Goal: Transaction & Acquisition: Subscribe to service/newsletter

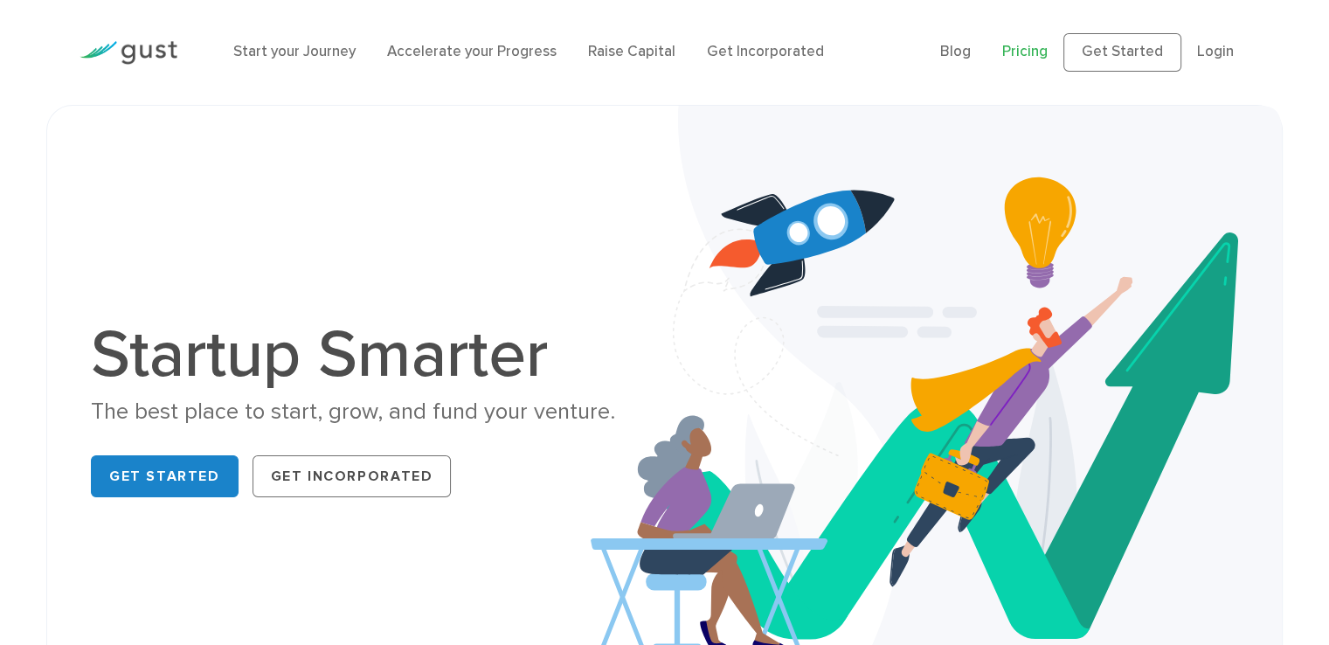
click at [1040, 51] on link "Pricing" at bounding box center [1024, 51] width 45 height 17
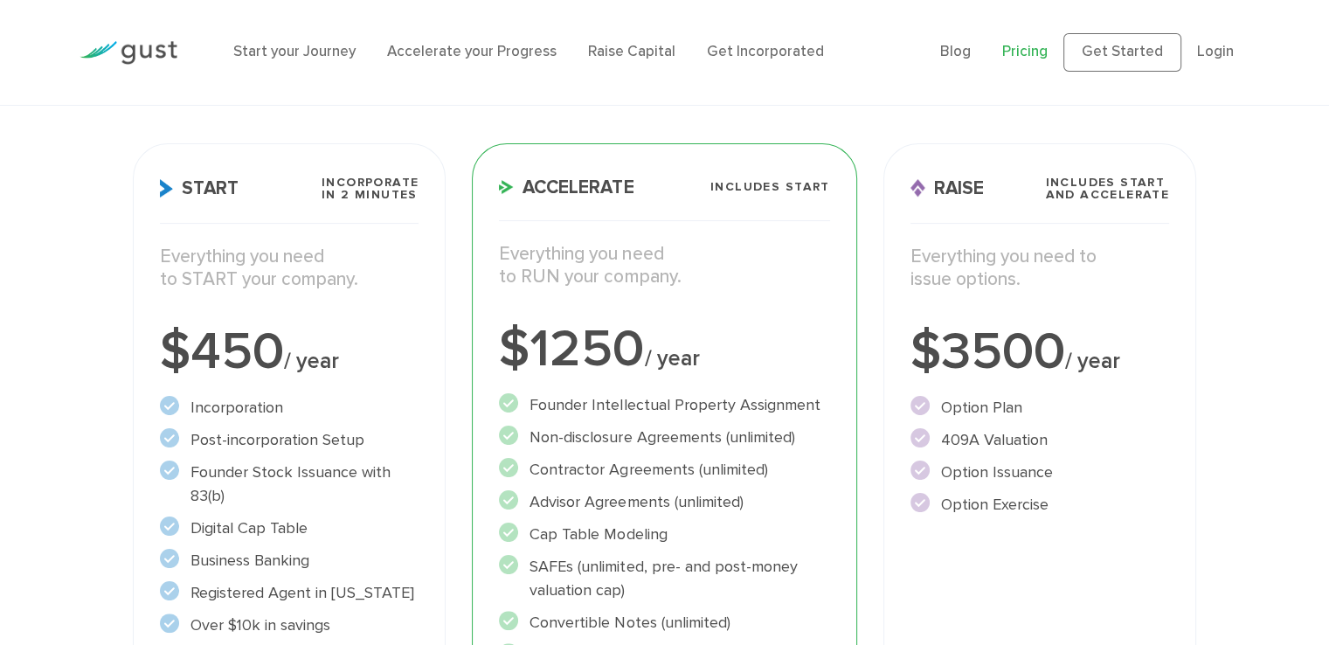
scroll to position [297, 0]
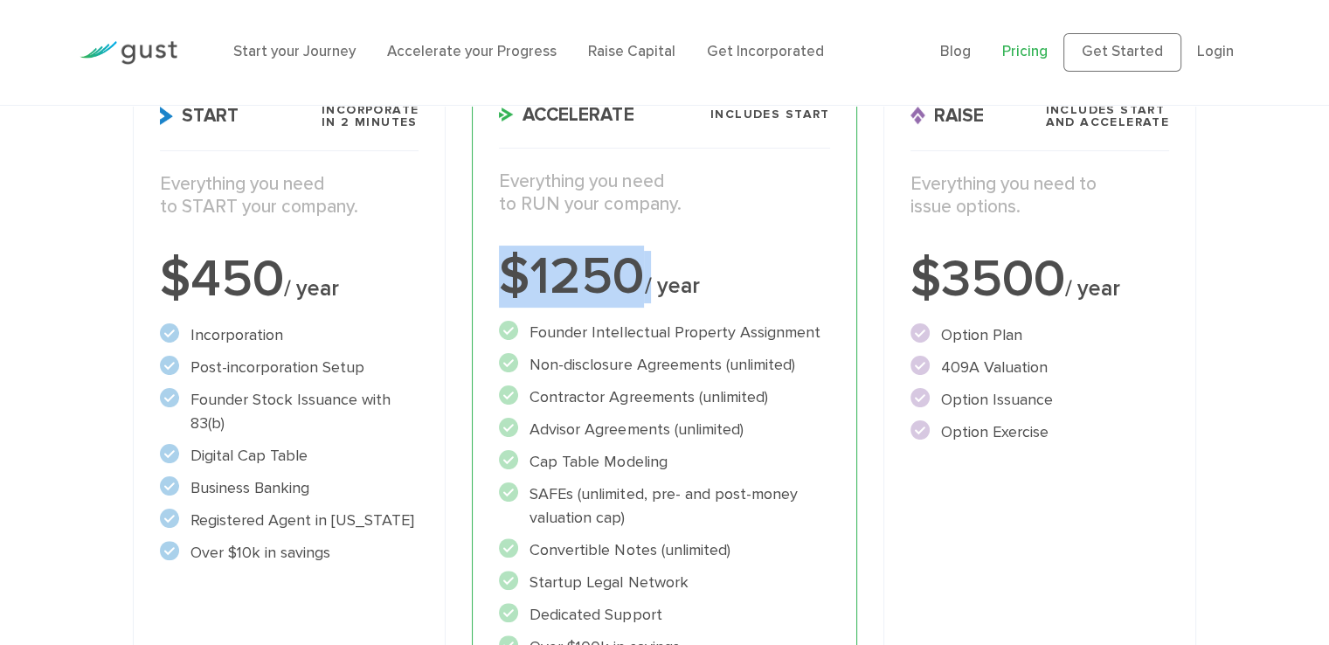
drag, startPoint x: 504, startPoint y: 266, endPoint x: 651, endPoint y: 267, distance: 146.8
click at [651, 267] on div "$1250 / year" at bounding box center [664, 277] width 330 height 52
drag, startPoint x: 140, startPoint y: 264, endPoint x: 1037, endPoint y: 337, distance: 900.4
click at [1037, 337] on div "Start Incorporate in 2 Minutes Everything you need to START your company. $450 …" at bounding box center [665, 445] width 1090 height 774
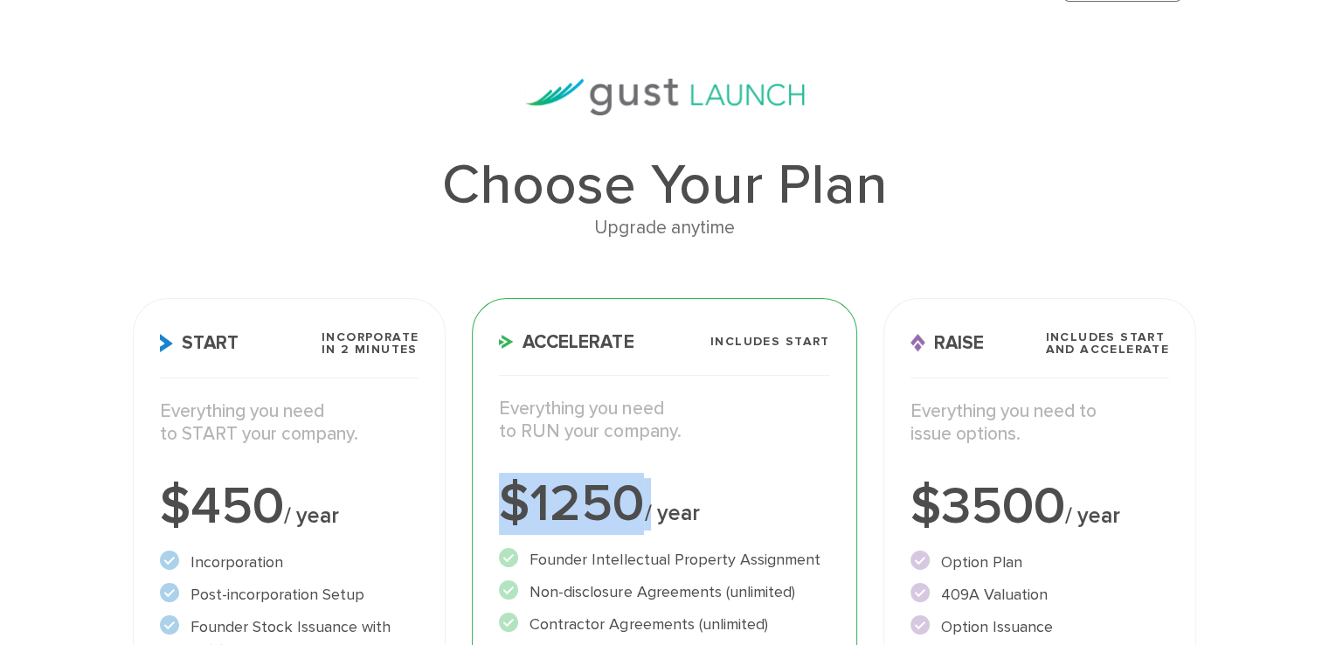
scroll to position [0, 0]
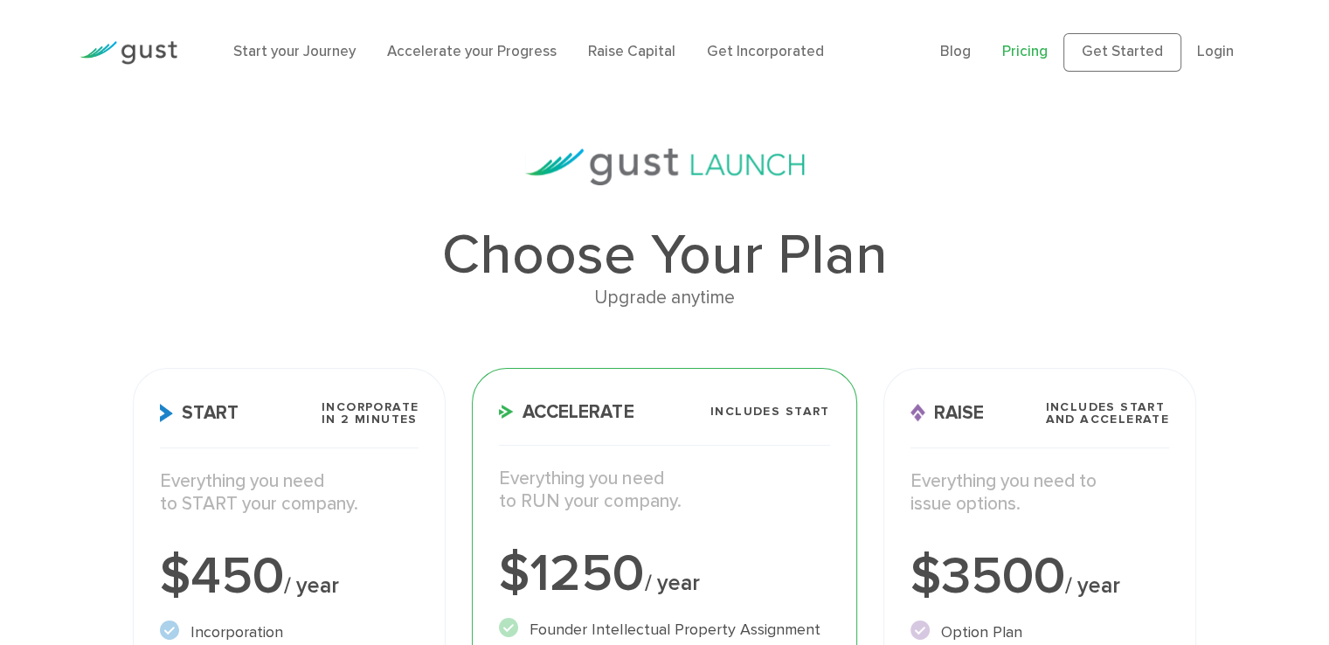
click at [415, 239] on h1 "Choose Your Plan" at bounding box center [664, 255] width 1063 height 56
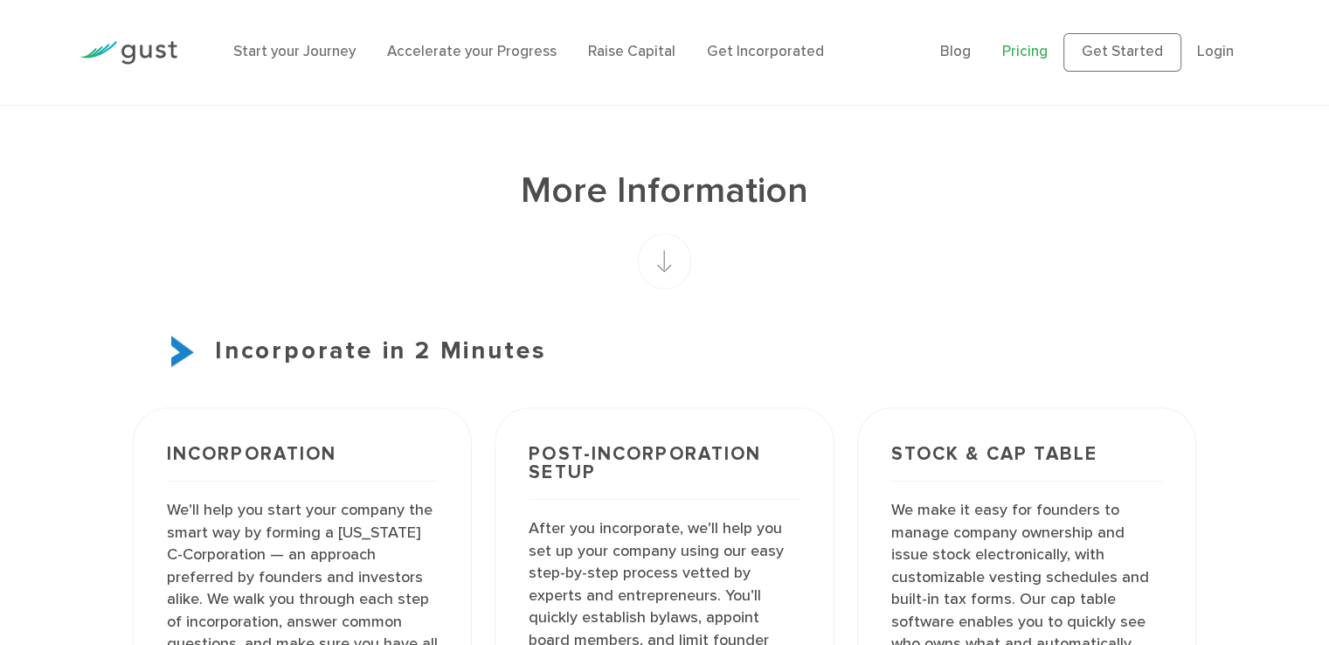
scroll to position [437, 0]
